Goal: Answer question/provide support: Answer question/provide support

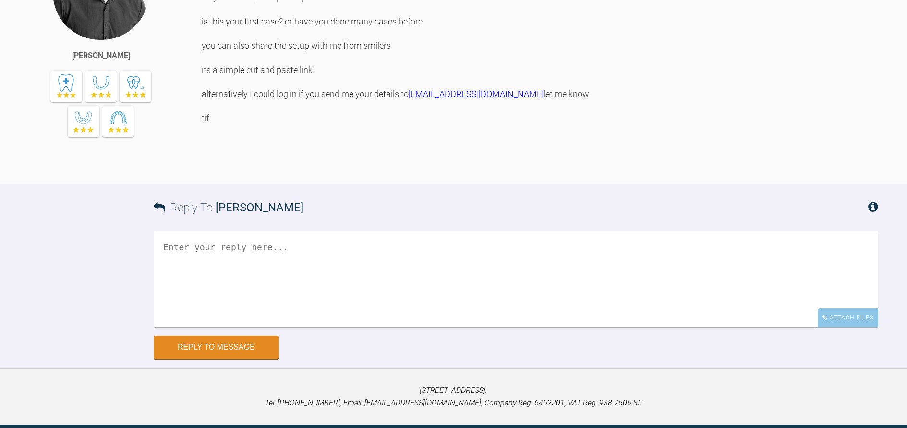
scroll to position [1825, 0]
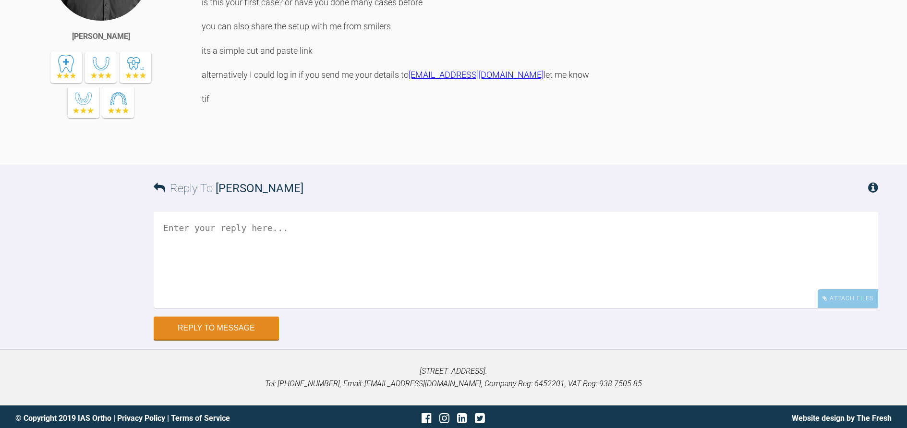
click at [335, 302] on textarea at bounding box center [516, 260] width 725 height 96
paste textarea "[URL][DOMAIN_NAME]"
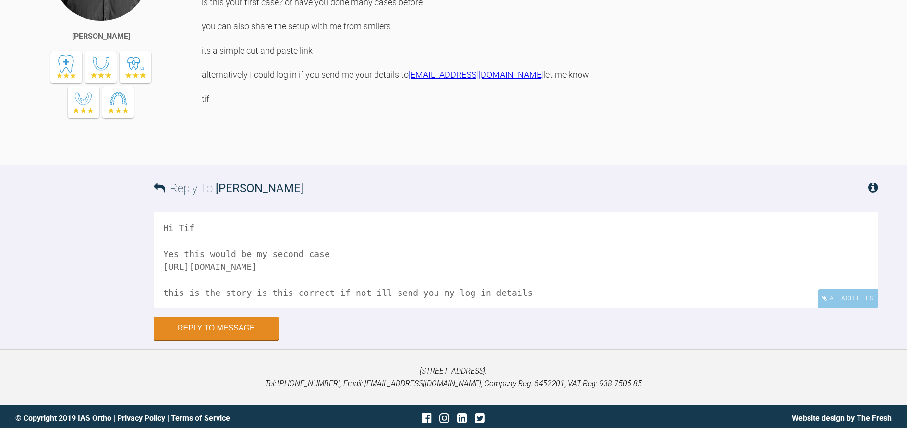
type textarea "Hi Tif Yes this would be my second case [URL][DOMAIN_NAME] this is the story is…"
click at [842, 308] on div "Attach Files" at bounding box center [848, 298] width 61 height 19
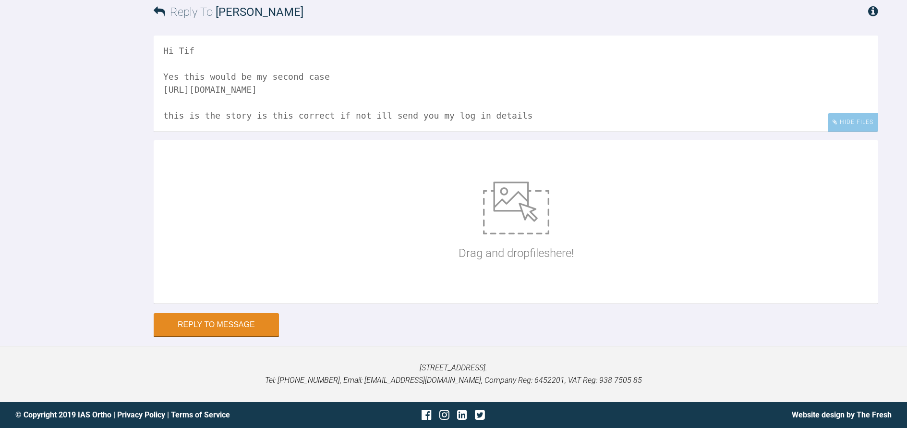
scroll to position [2076, 0]
click at [507, 218] on img at bounding box center [516, 208] width 66 height 53
type input "C:\fakepath\[PERSON_NAME] 1.jpg"
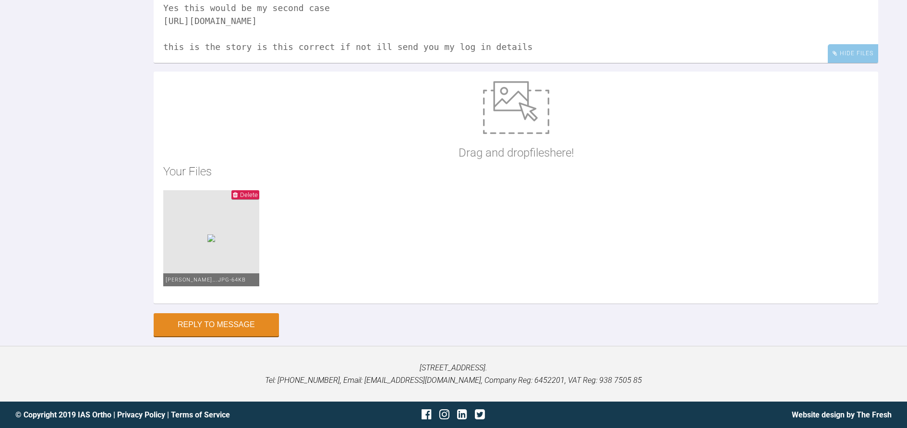
scroll to position [2145, 0]
click at [515, 109] on img at bounding box center [516, 107] width 66 height 53
type input "C:\fakepath\[PERSON_NAME] 2.jpg"
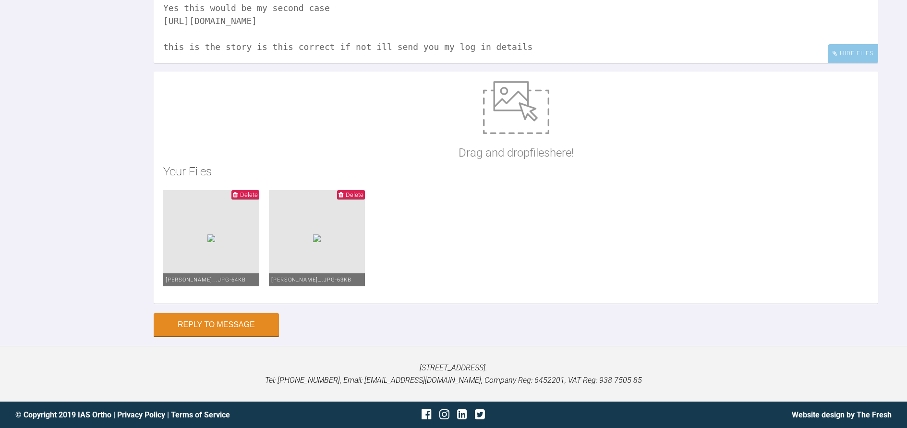
click at [514, 103] on img at bounding box center [516, 107] width 66 height 53
click at [248, 322] on button "Reply to Message" at bounding box center [216, 325] width 125 height 23
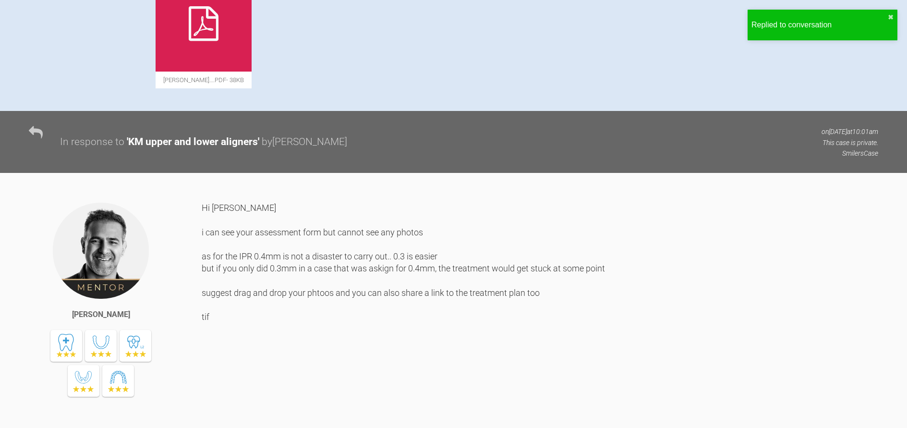
scroll to position [0, 0]
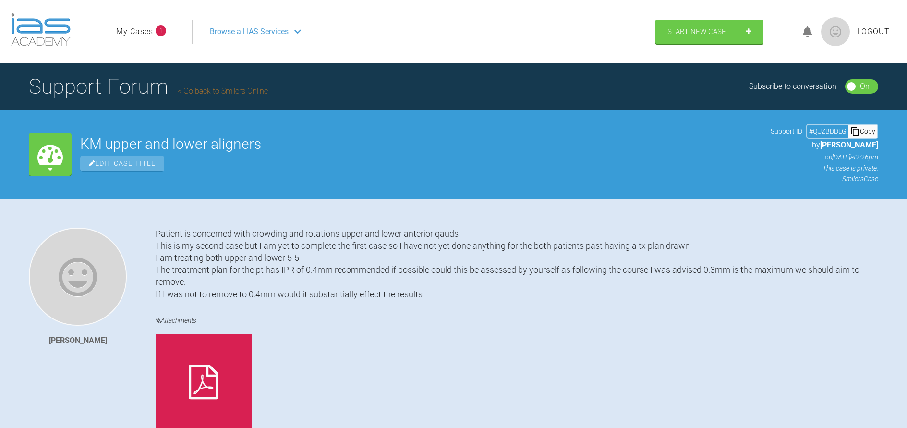
click at [144, 27] on link "My Cases" at bounding box center [134, 31] width 37 height 12
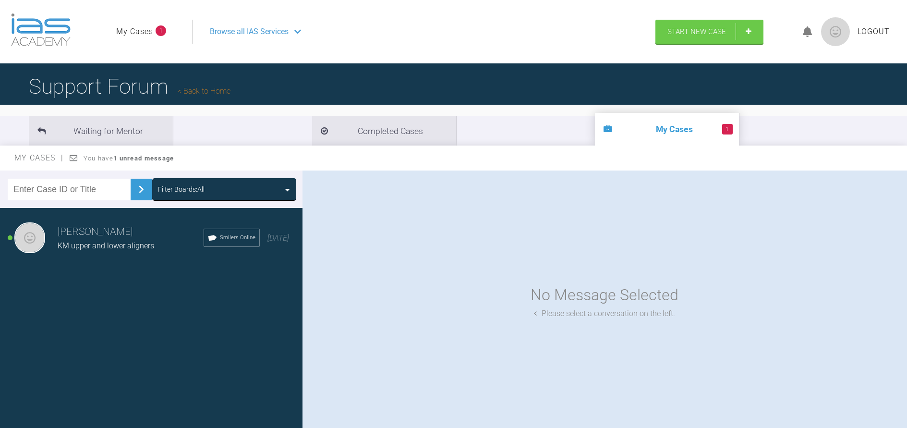
click at [153, 158] on strong "1 unread message" at bounding box center [143, 158] width 61 height 7
click at [137, 160] on strong "1 unread message" at bounding box center [143, 158] width 61 height 7
click at [105, 235] on h3 "[PERSON_NAME]" at bounding box center [131, 232] width 146 height 16
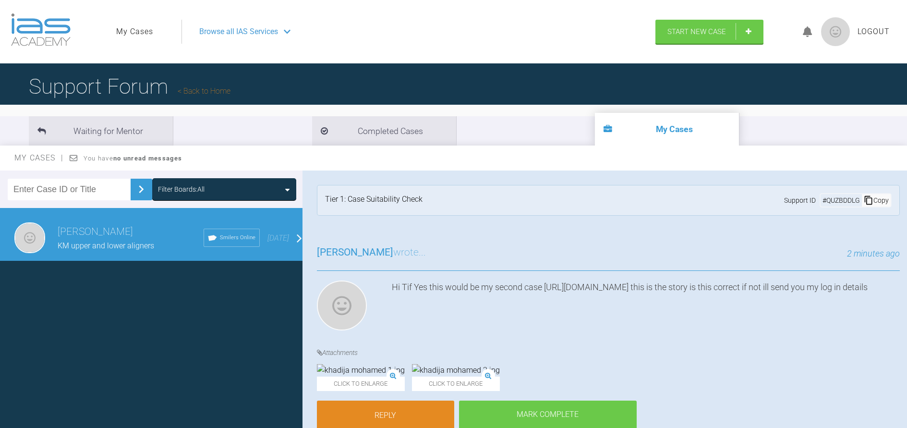
click at [392, 255] on h3 "[PERSON_NAME] wrote..." at bounding box center [371, 252] width 109 height 16
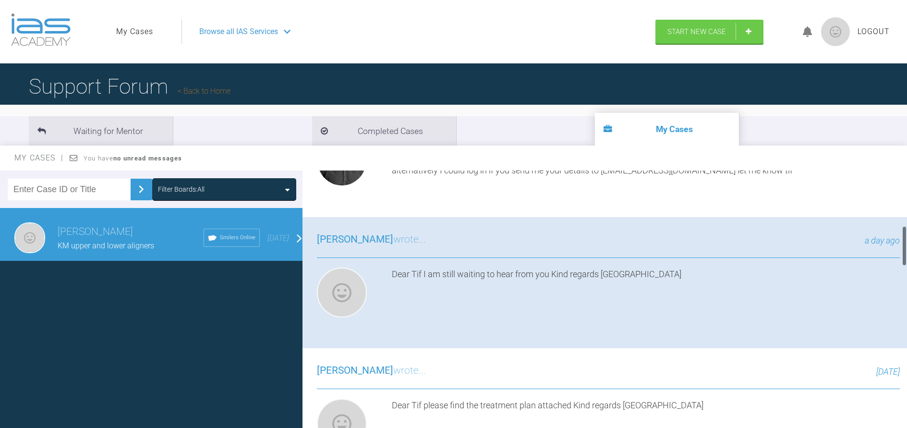
scroll to position [384, 0]
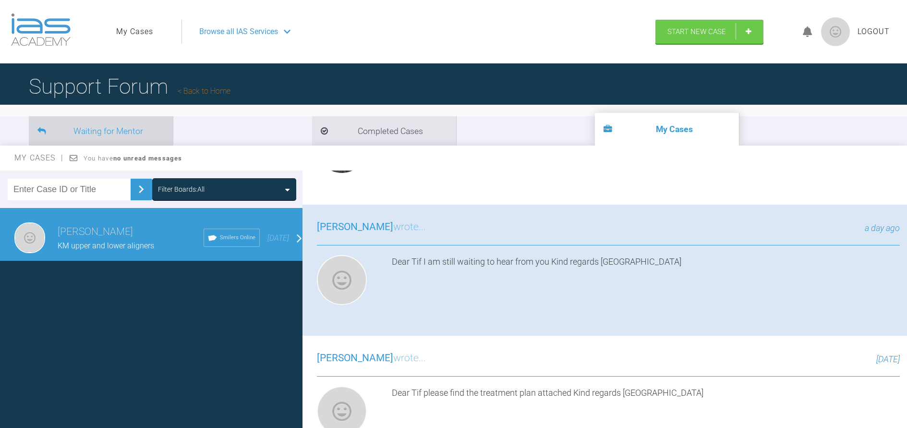
click at [88, 131] on li "Waiting for Mentor" at bounding box center [101, 130] width 144 height 29
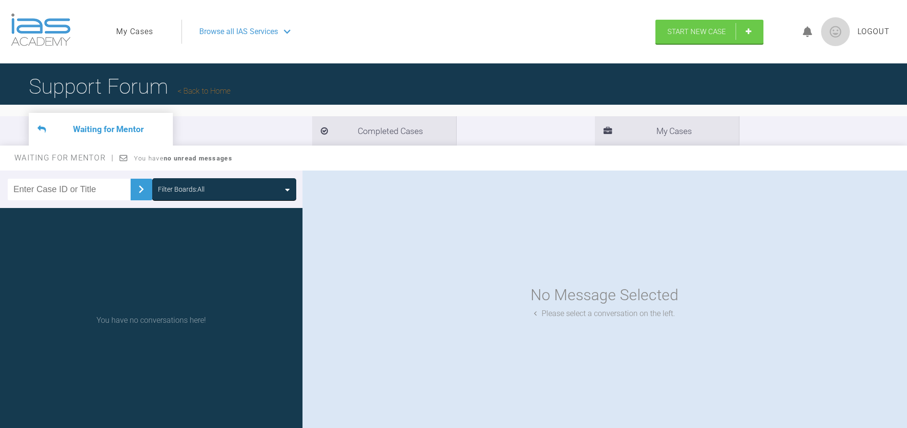
click at [216, 91] on link "Back to Home" at bounding box center [204, 90] width 53 height 9
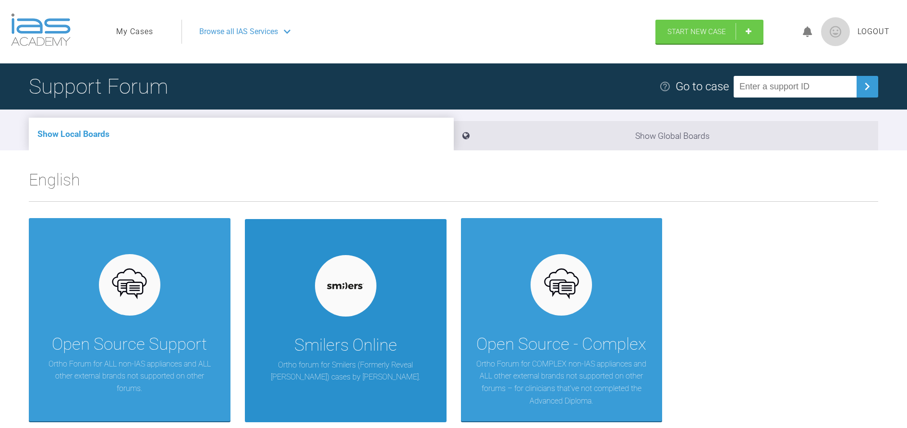
click at [361, 333] on div "Smilers Online" at bounding box center [345, 345] width 103 height 27
